Goal: Find specific page/section: Find specific page/section

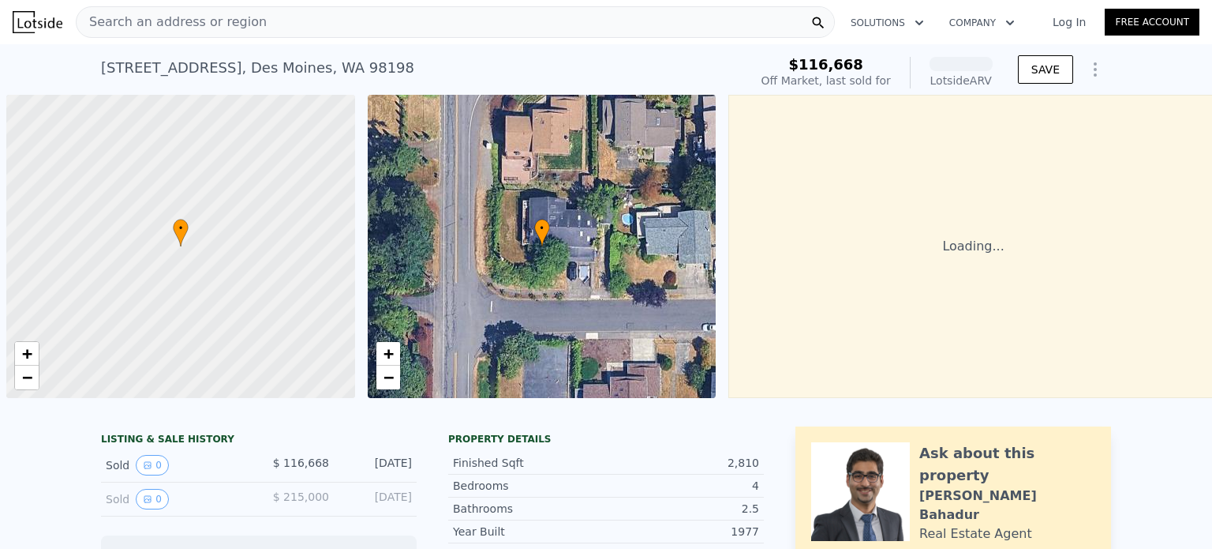
scroll to position [0, 6]
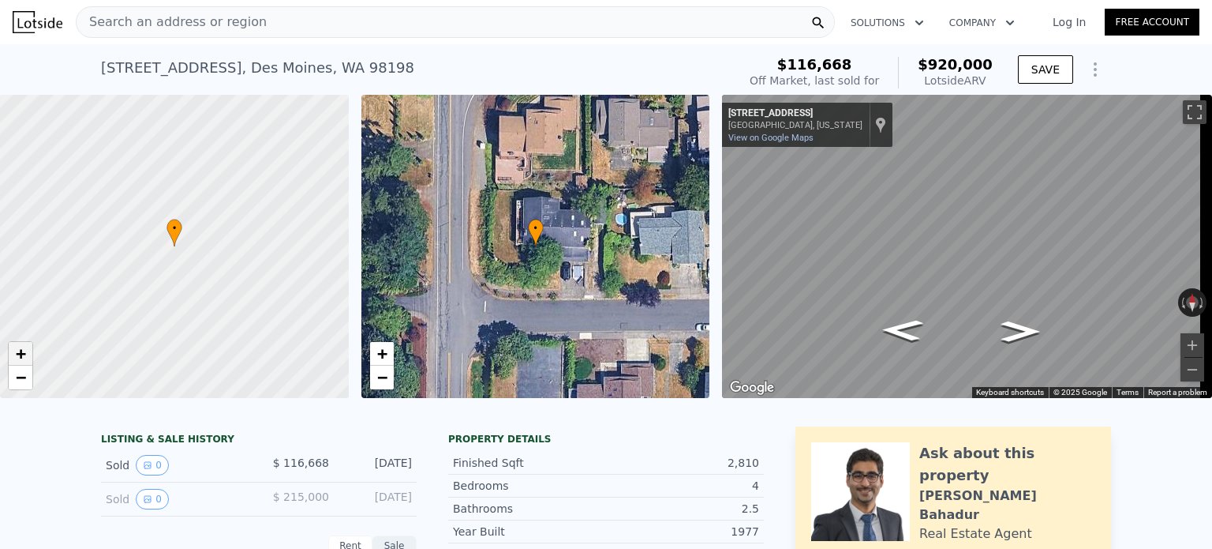
click at [22, 353] on span "+" at bounding box center [21, 353] width 10 height 20
click at [1184, 111] on button "Toggle fullscreen view" at bounding box center [1195, 112] width 24 height 24
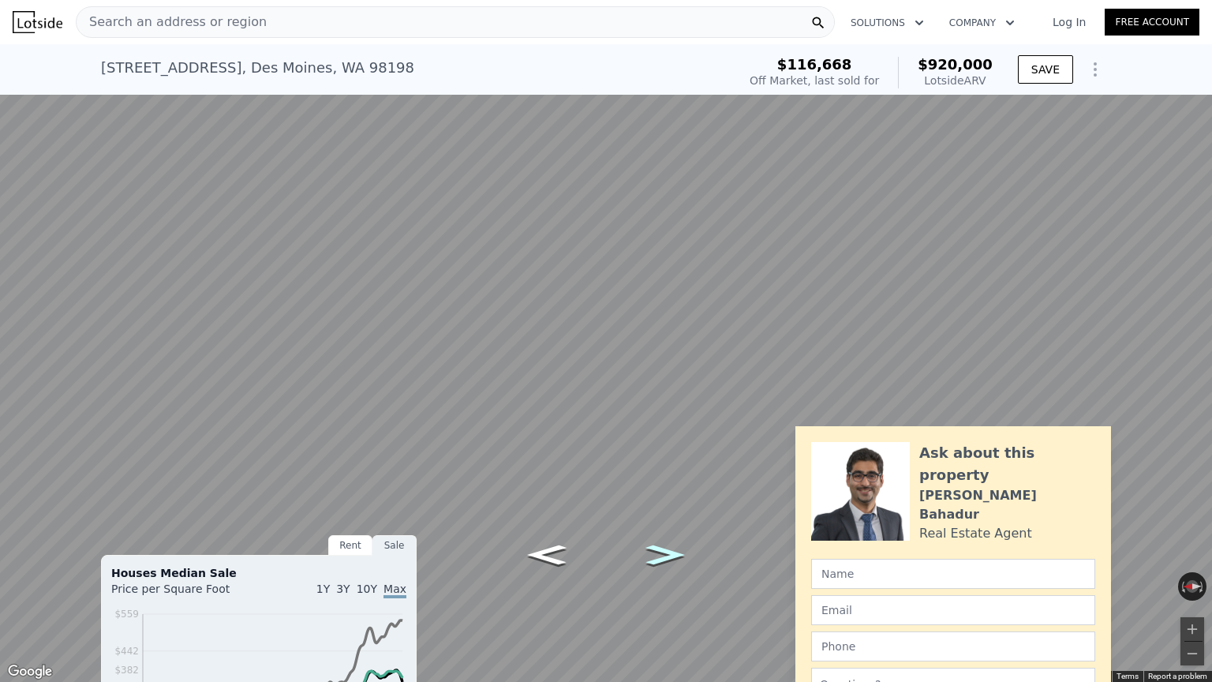
click at [670, 548] on icon "Go South, Marine View Dr S" at bounding box center [666, 555] width 72 height 29
click at [670, 548] on icon "Go South, Marine View Dr S" at bounding box center [665, 554] width 72 height 29
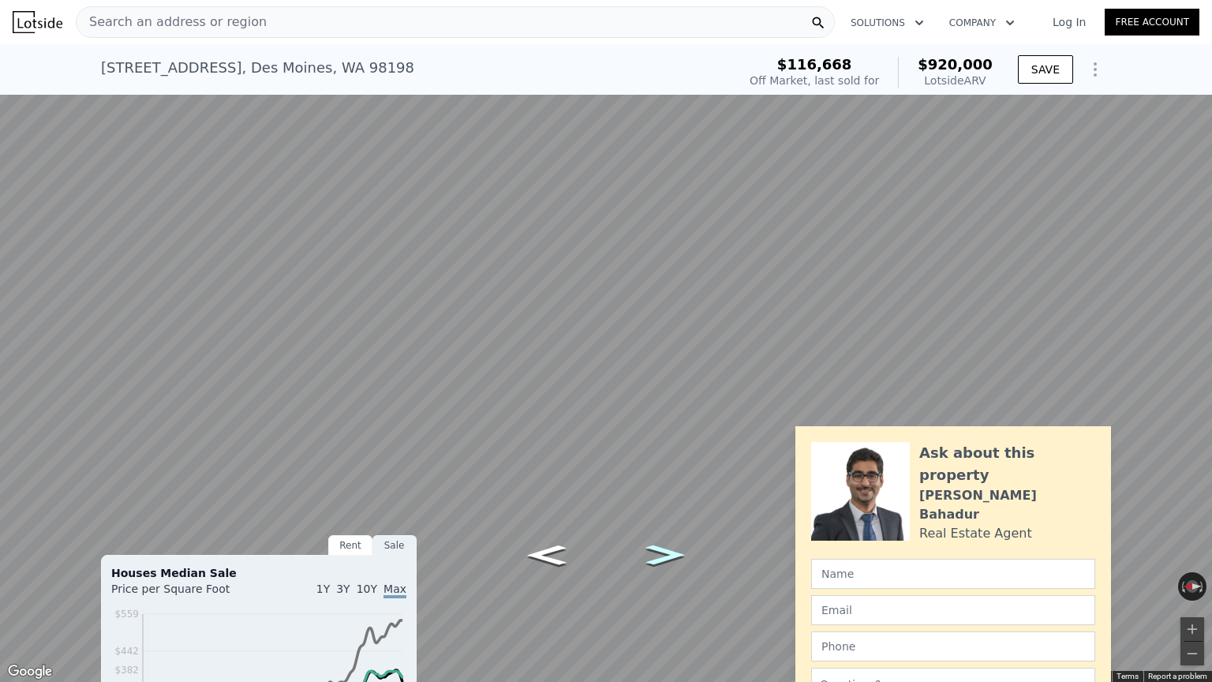
click at [670, 548] on icon "Go South, Marine View Dr S" at bounding box center [665, 554] width 72 height 29
click at [1192, 13] on button "Toggle fullscreen view" at bounding box center [1195, 18] width 24 height 24
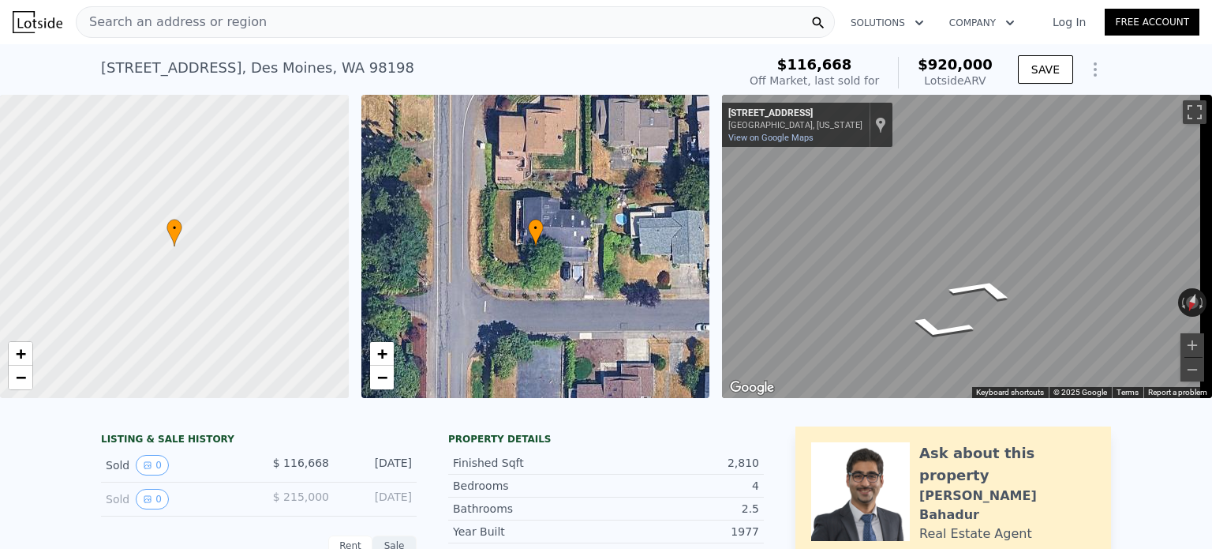
click at [700, 227] on div "• + − • + − ← Move left → Move right ↑ Move up ↓ Move down + Zoom in - Zoom out…" at bounding box center [606, 246] width 1212 height 303
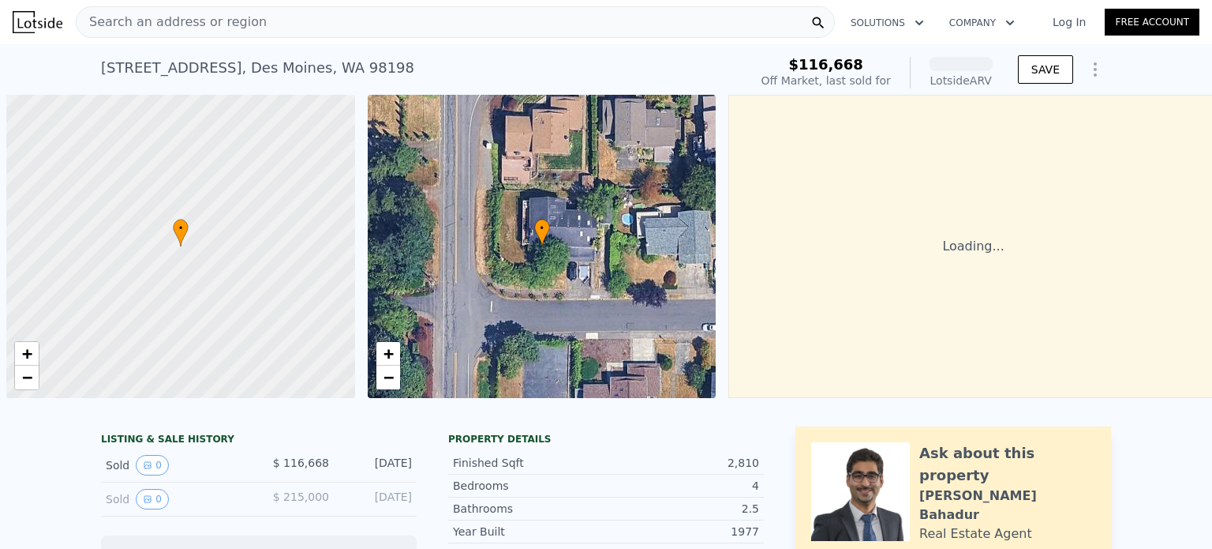
scroll to position [0, 6]
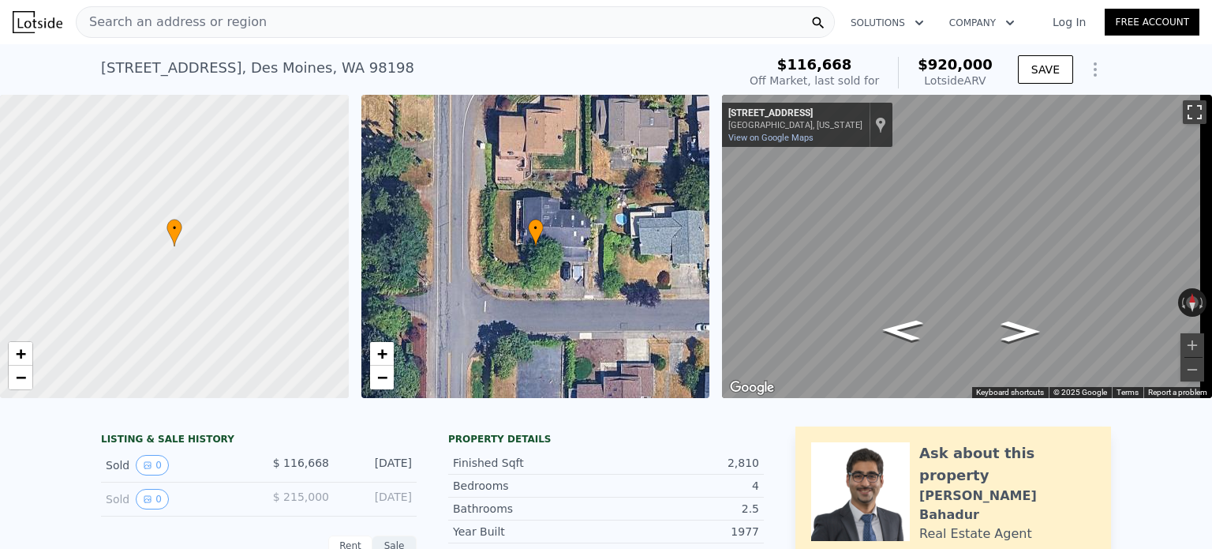
drag, startPoint x: 1186, startPoint y: 107, endPoint x: 1186, endPoint y: 202, distance: 95.5
click at [1186, 107] on button "Toggle fullscreen view" at bounding box center [1195, 112] width 24 height 24
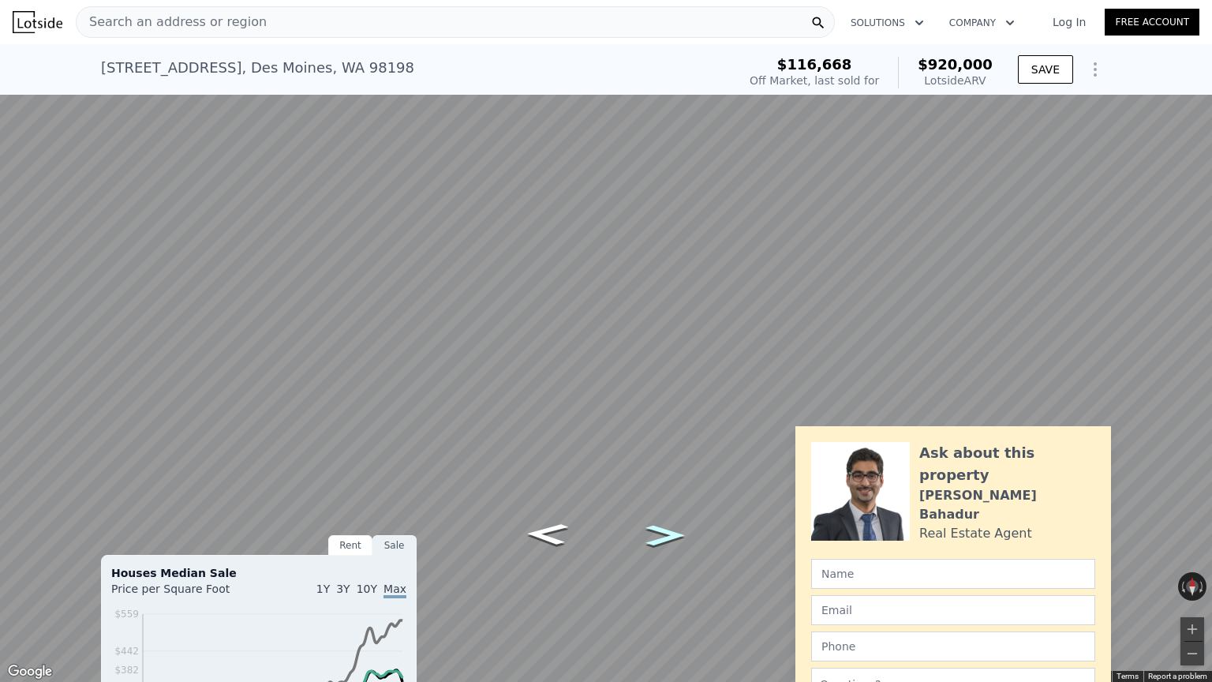
click at [676, 528] on icon "Go East, S 262nd Pl" at bounding box center [666, 535] width 72 height 30
click at [546, 548] on icon "Go West, S 262nd Pl" at bounding box center [548, 578] width 93 height 32
click at [1195, 548] on button "Zoom in" at bounding box center [1193, 629] width 24 height 24
click at [1204, 25] on button "Toggle fullscreen view" at bounding box center [1195, 18] width 24 height 24
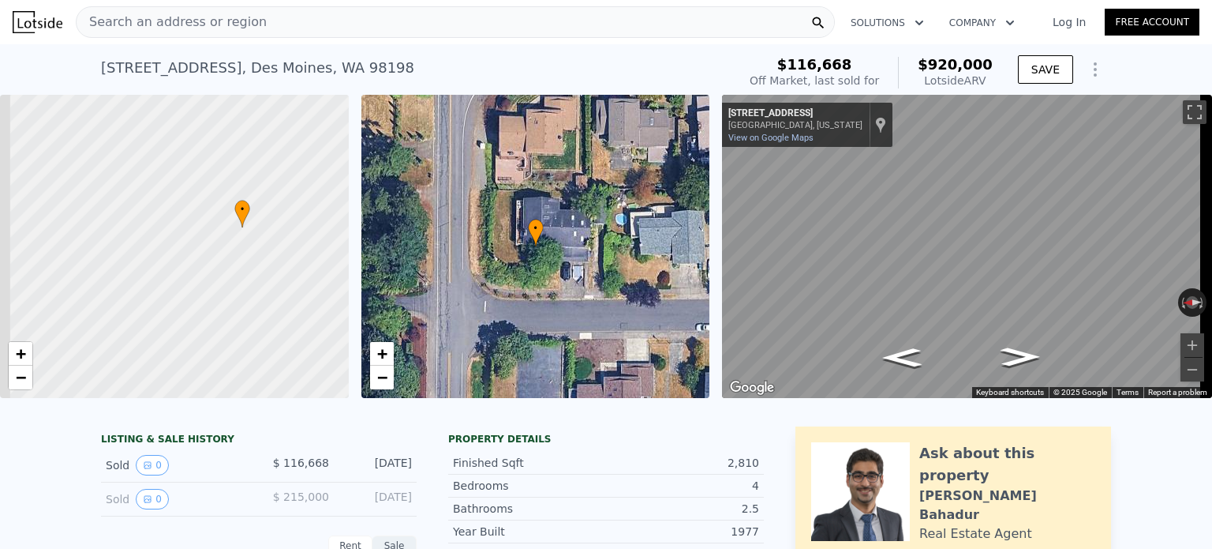
drag, startPoint x: 347, startPoint y: 119, endPoint x: 459, endPoint y: 91, distance: 115.6
drag, startPoint x: 149, startPoint y: 222, endPoint x: 0, endPoint y: 257, distance: 153.3
click at [0, 257] on div at bounding box center [155, 251] width 418 height 364
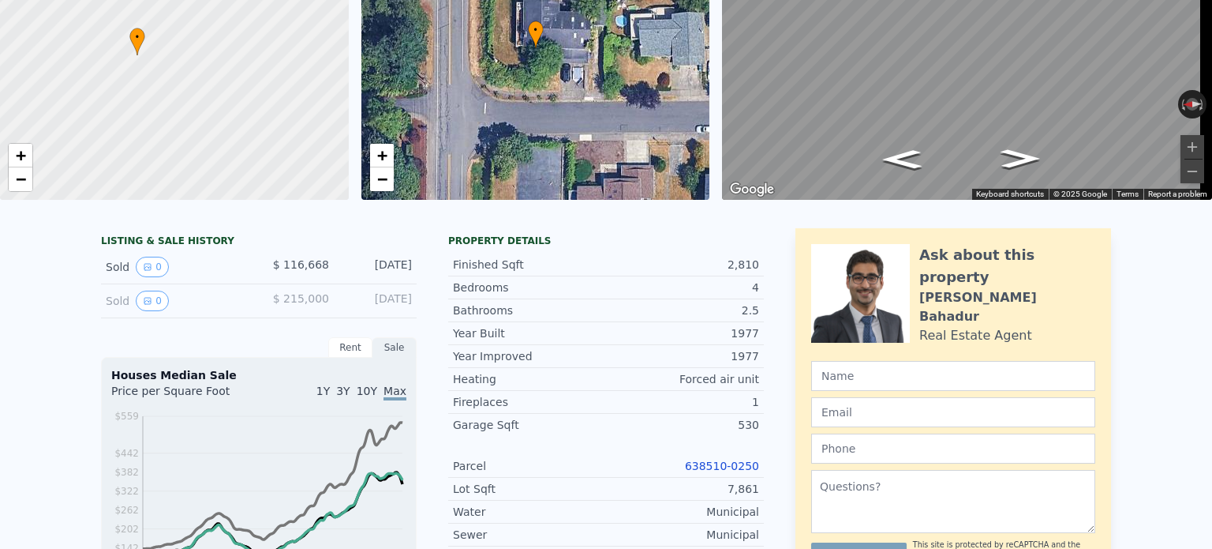
scroll to position [0, 0]
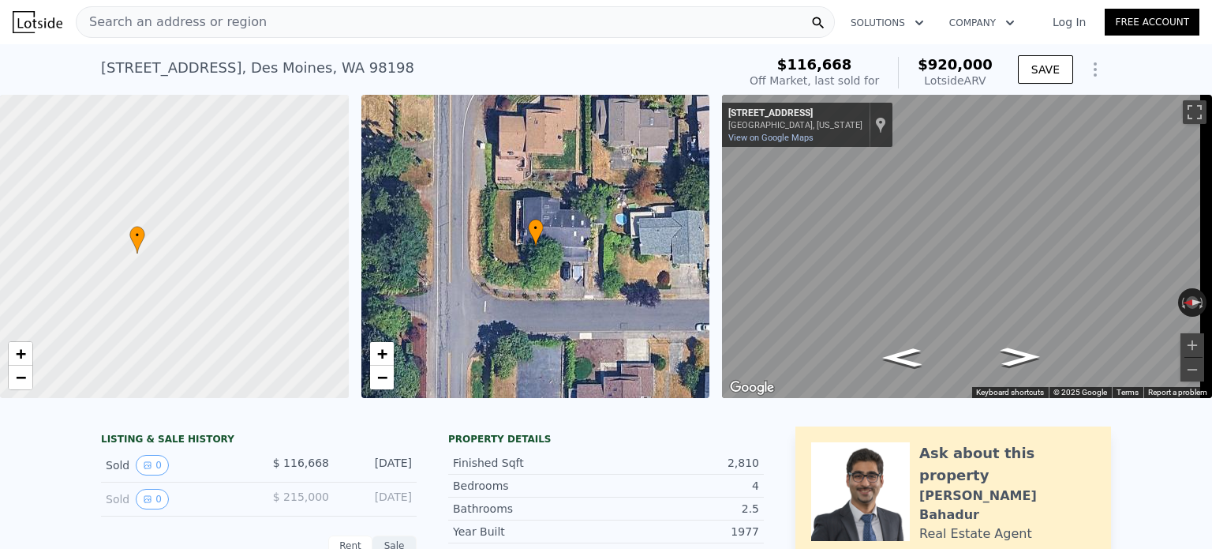
click at [337, 26] on div "Search an address or region" at bounding box center [455, 22] width 759 height 32
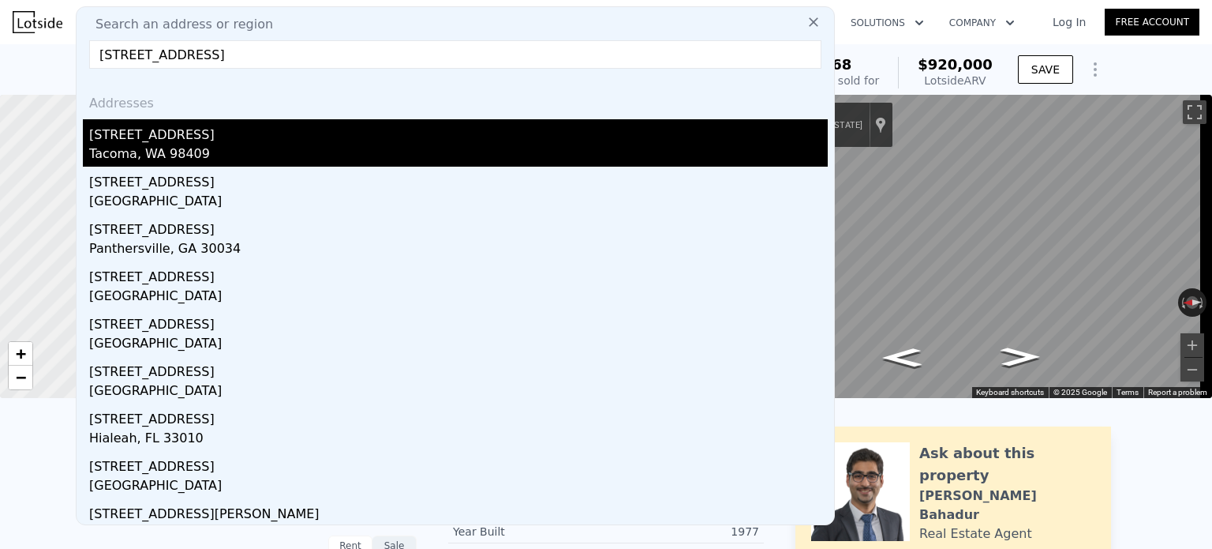
type input "[STREET_ADDRESS]"
click at [149, 134] on div "[STREET_ADDRESS]" at bounding box center [458, 131] width 739 height 25
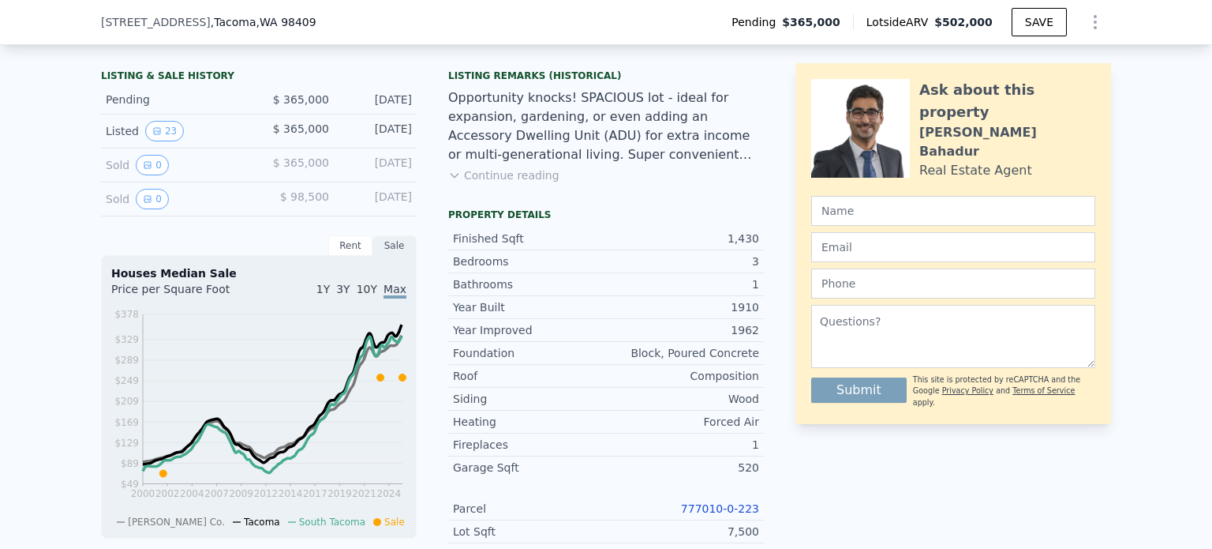
scroll to position [167, 0]
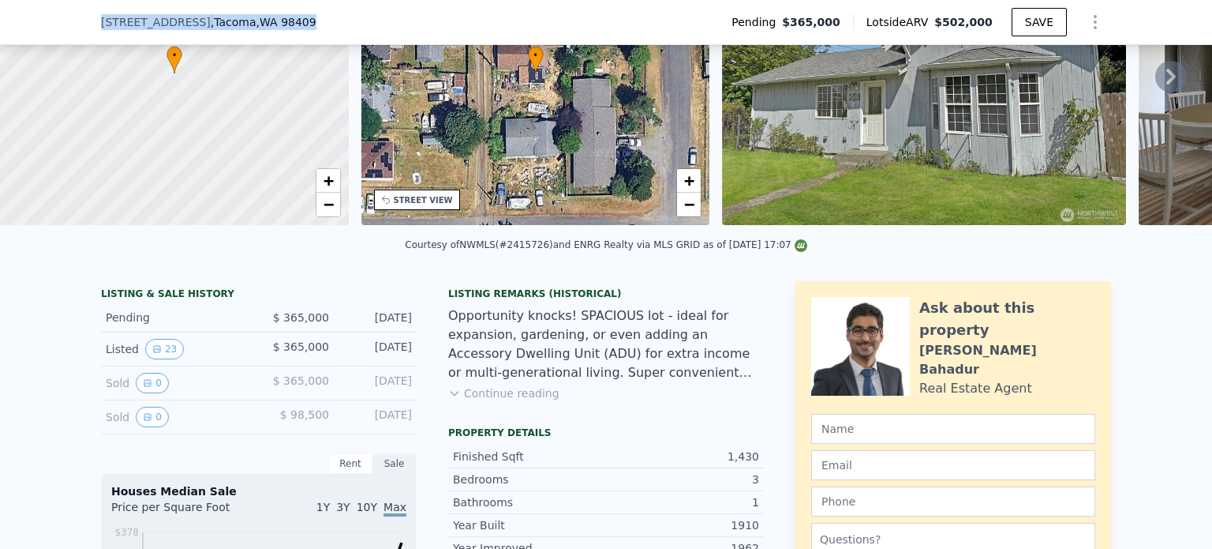
drag, startPoint x: 282, startPoint y: 27, endPoint x: 63, endPoint y: 40, distance: 219.1
click at [63, 40] on div "[STREET_ADDRESS] Pending $365,000 Lotside ARV $502,000 SAVE" at bounding box center [606, 22] width 1212 height 45
copy div "[STREET_ADDRESS]"
